Goal: Information Seeking & Learning: Learn about a topic

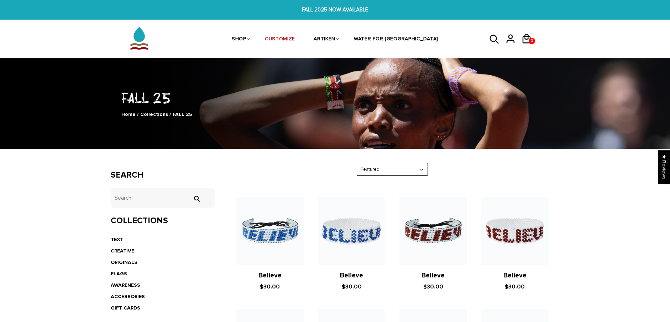
scroll to position [36, 0]
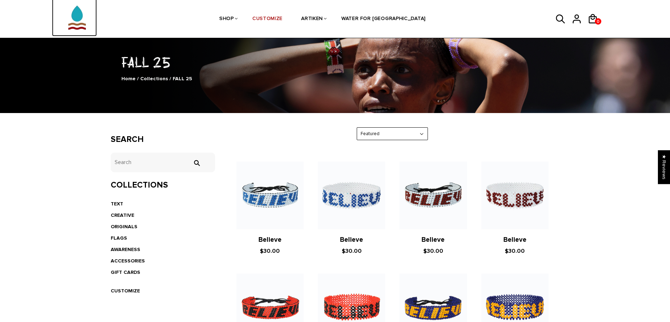
click at [81, 20] on img at bounding box center [77, 13] width 36 height 45
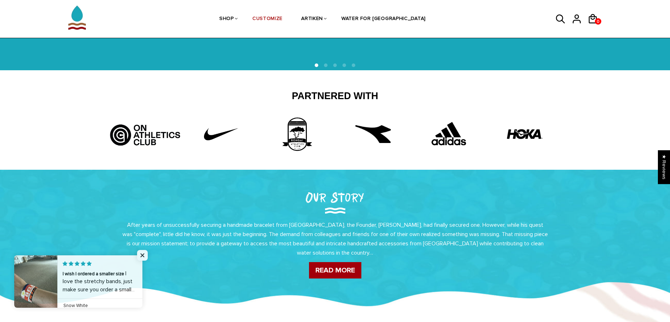
scroll to position [249, 0]
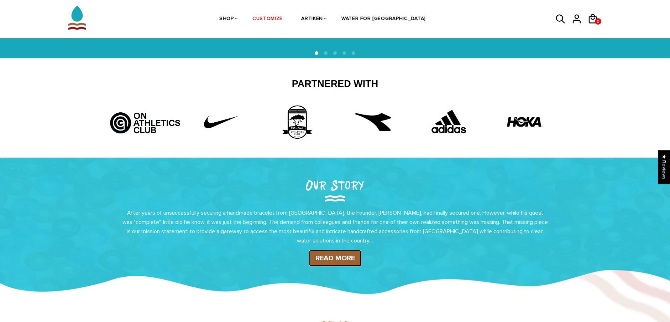
click at [324, 256] on link "READ MORE" at bounding box center [335, 258] width 52 height 16
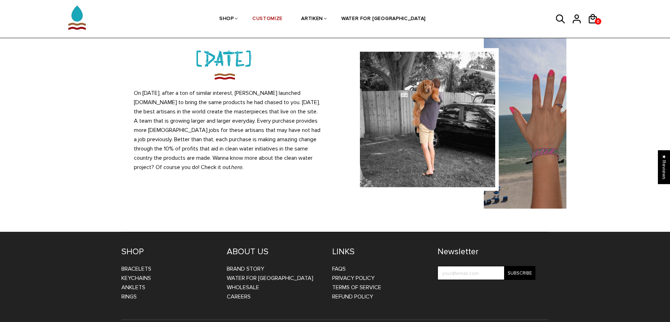
scroll to position [623, 0]
